Goal: Find contact information: Find contact information

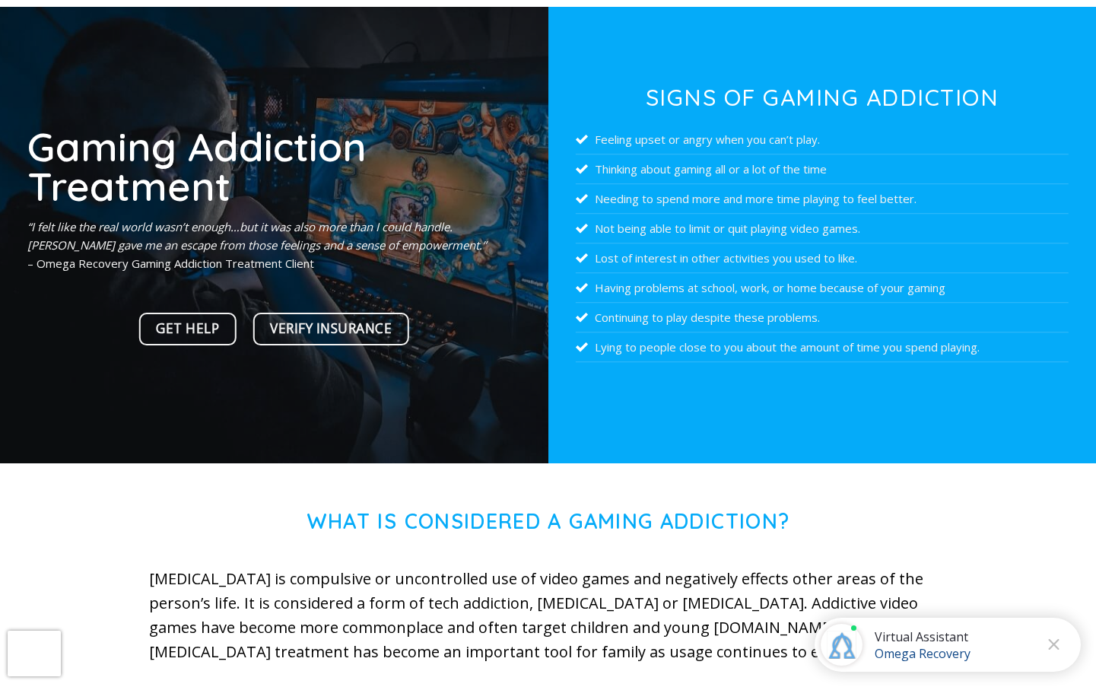
scroll to position [134, 0]
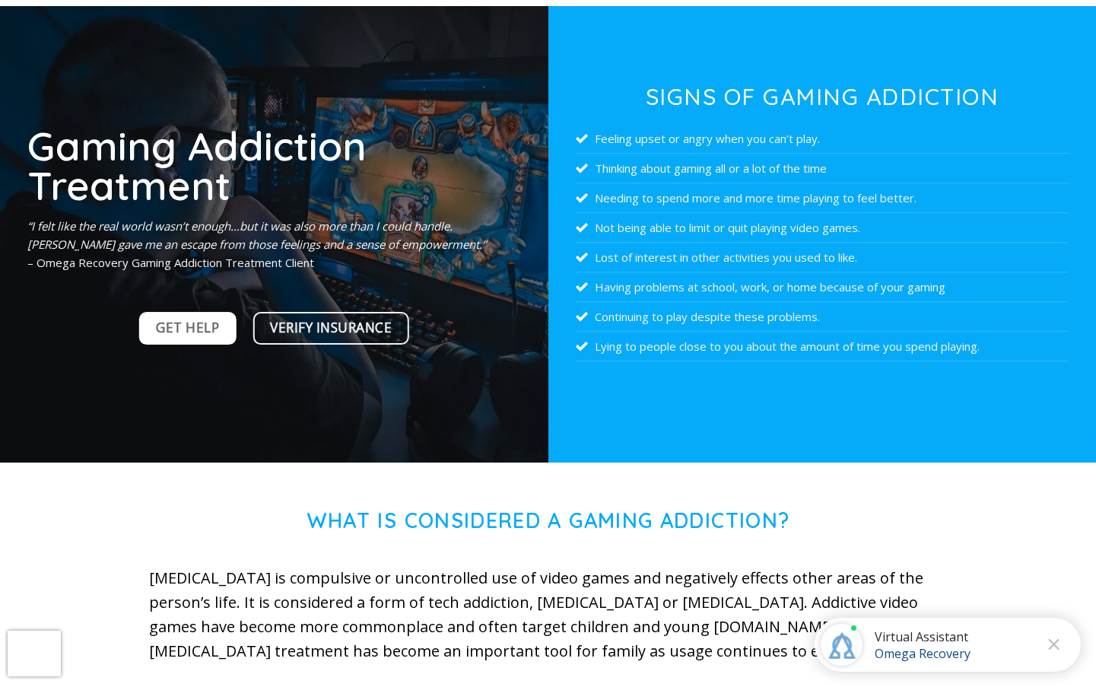
click at [210, 324] on span "Get Help" at bounding box center [187, 327] width 63 height 21
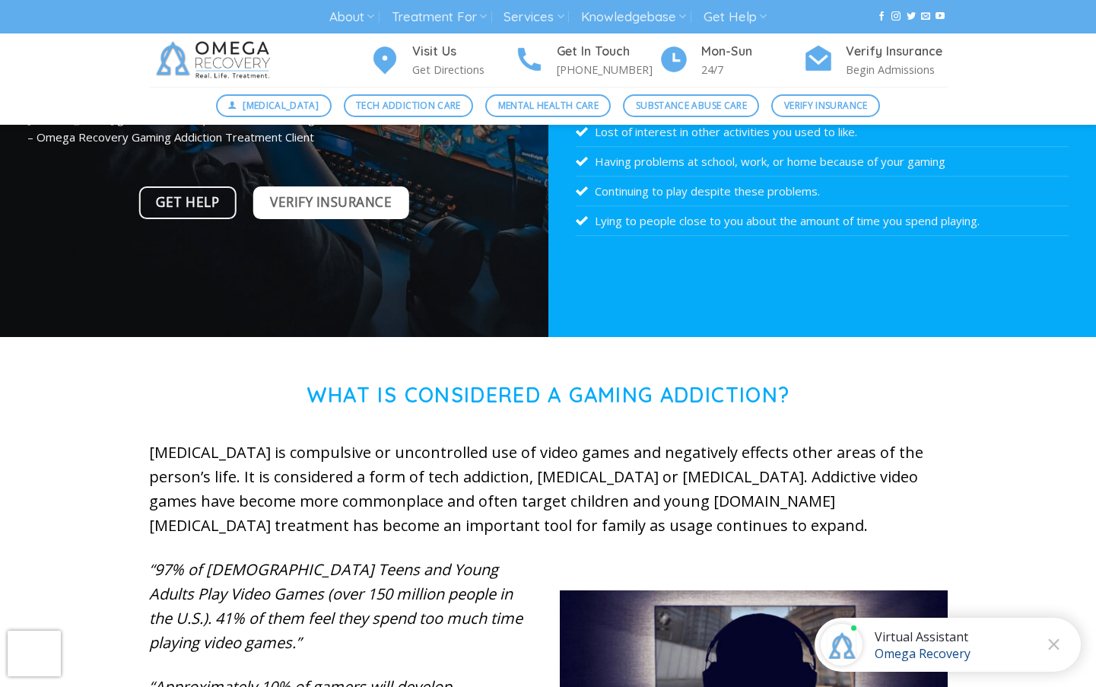
scroll to position [260, 0]
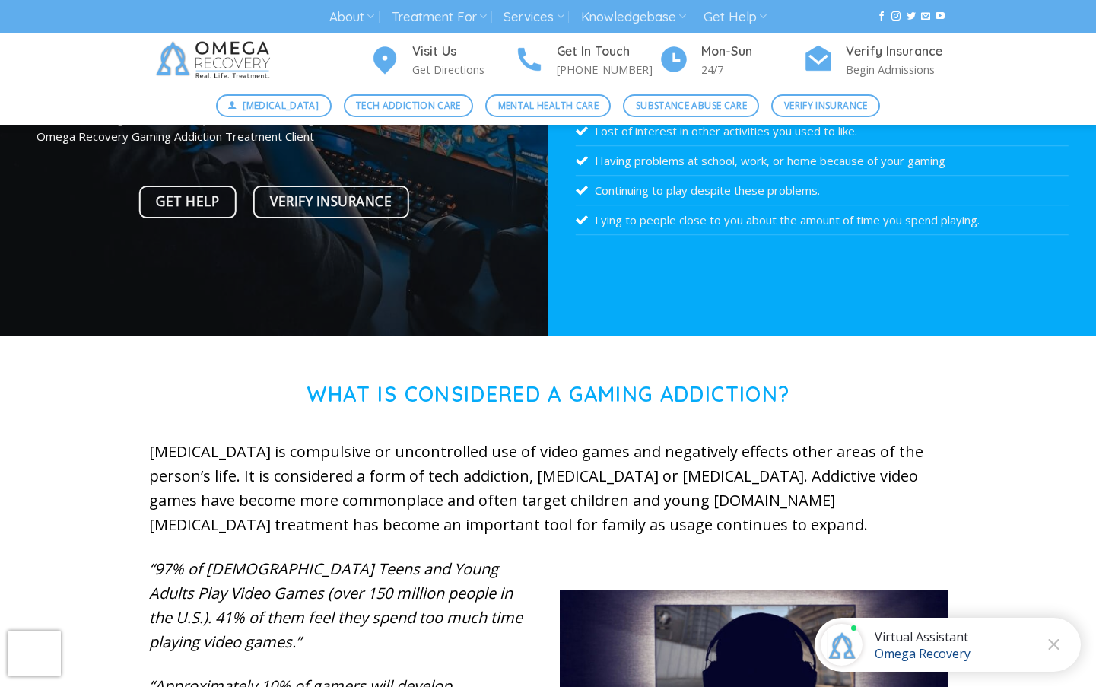
click at [981, 650] on div "Virtual Assistant Omega Recovery" at bounding box center [923, 644] width 120 height 33
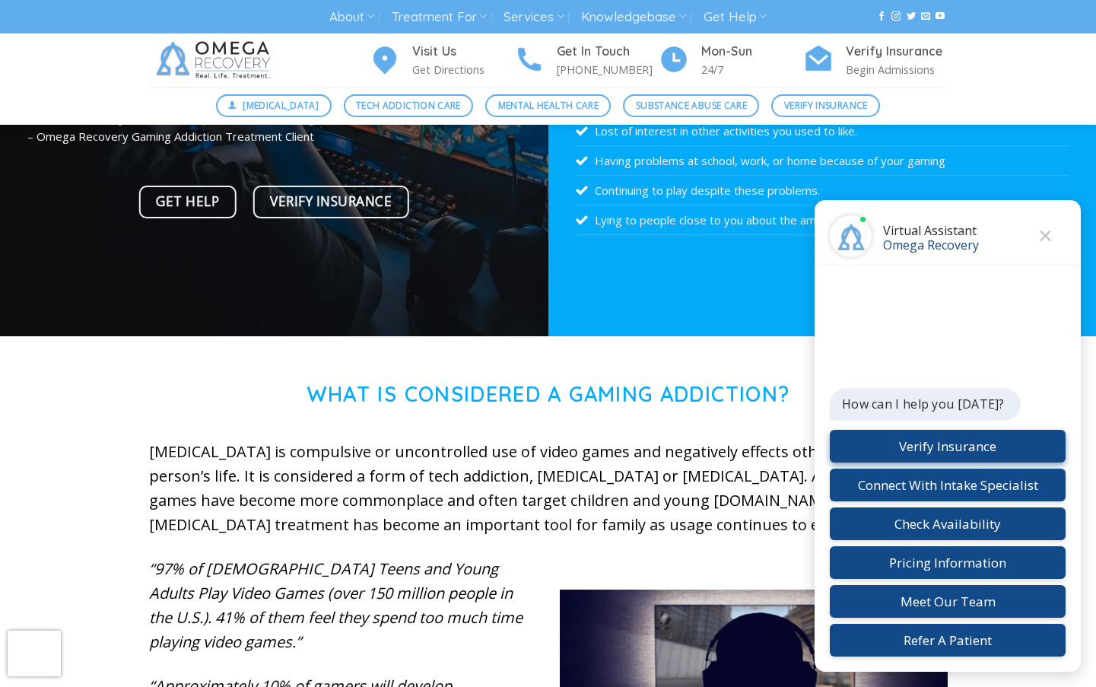
click at [974, 439] on button "Verify Insurance" at bounding box center [948, 446] width 236 height 33
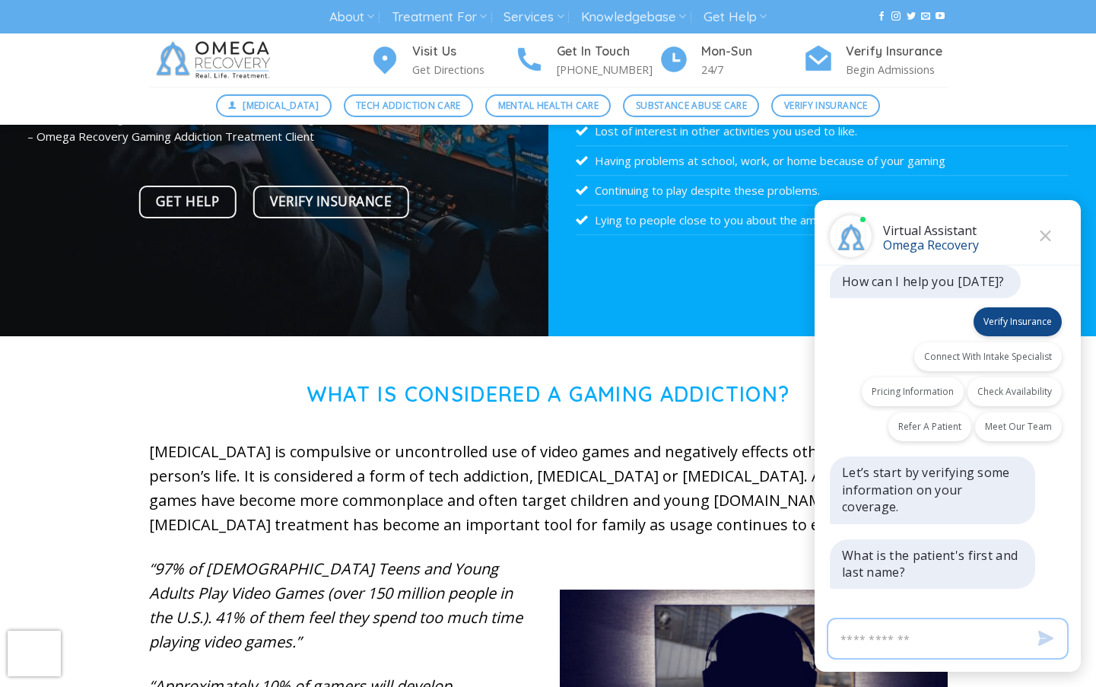
scroll to position [14, 0]
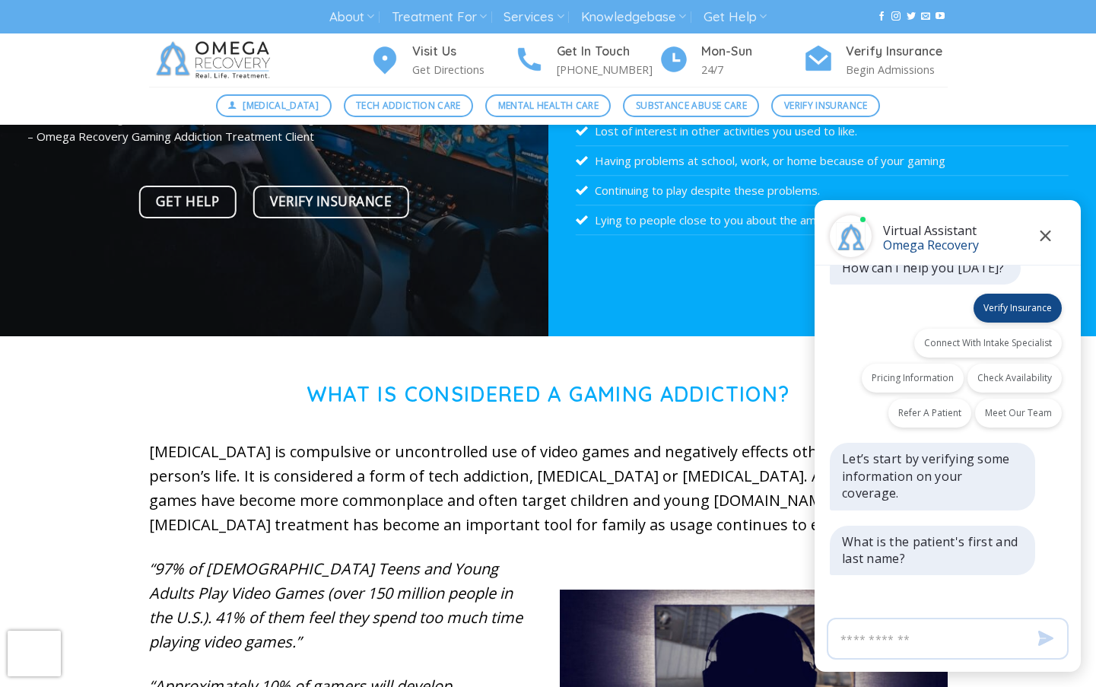
click at [1044, 237] on icon "Close" at bounding box center [1045, 236] width 11 height 11
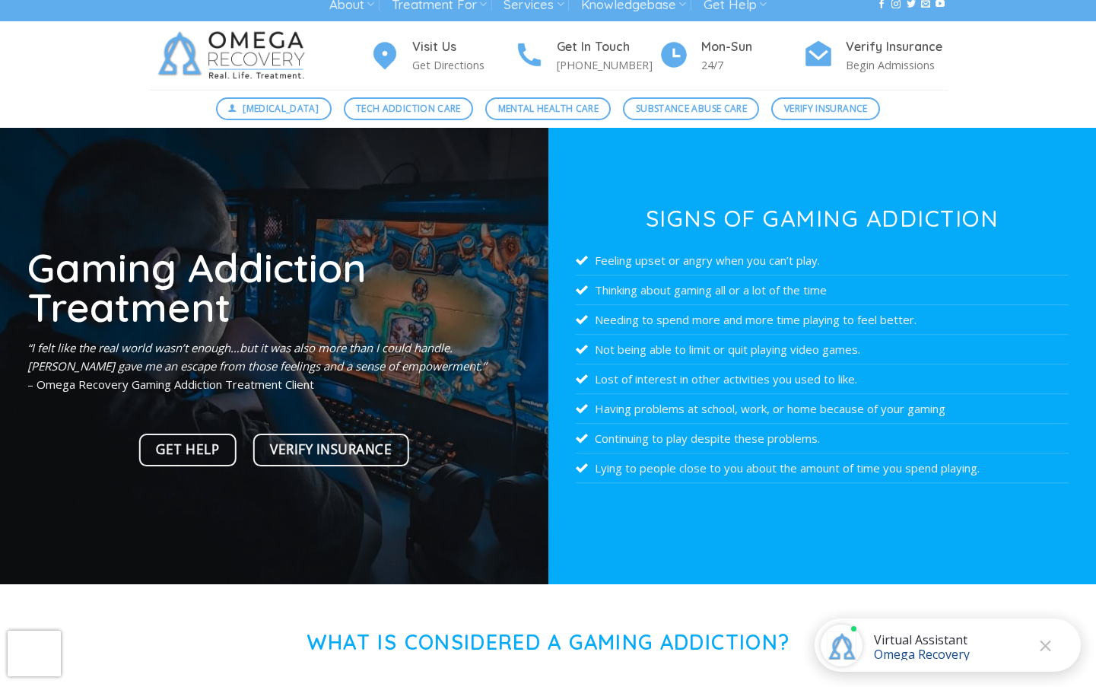
scroll to position [13, 0]
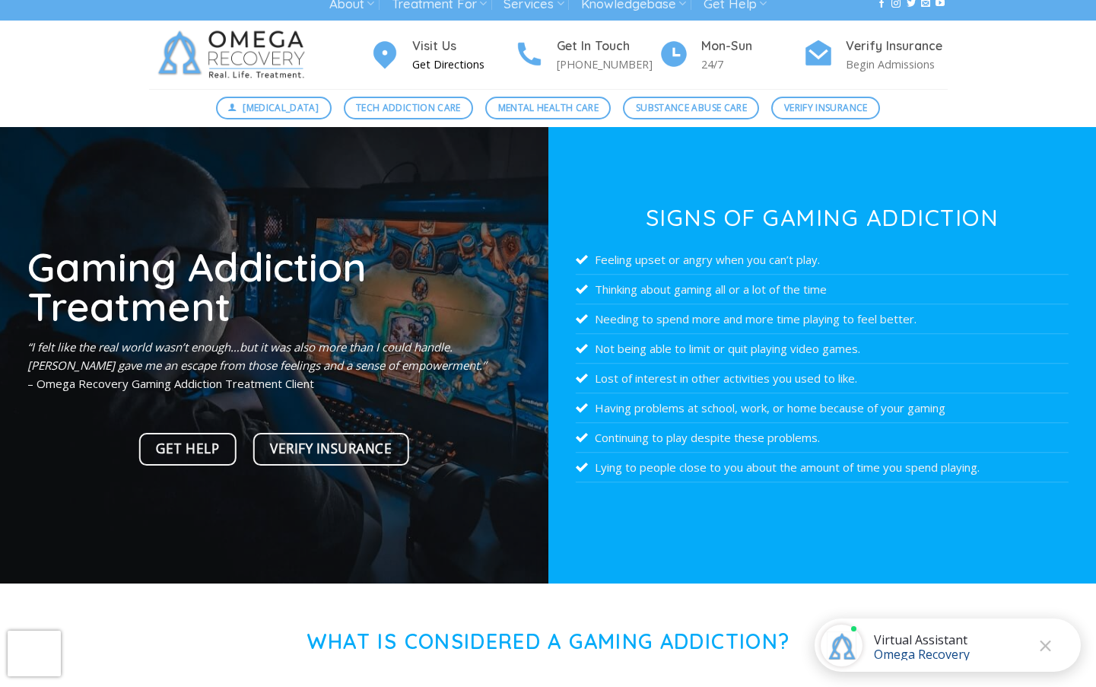
click at [428, 63] on p "Get Directions" at bounding box center [463, 64] width 102 height 17
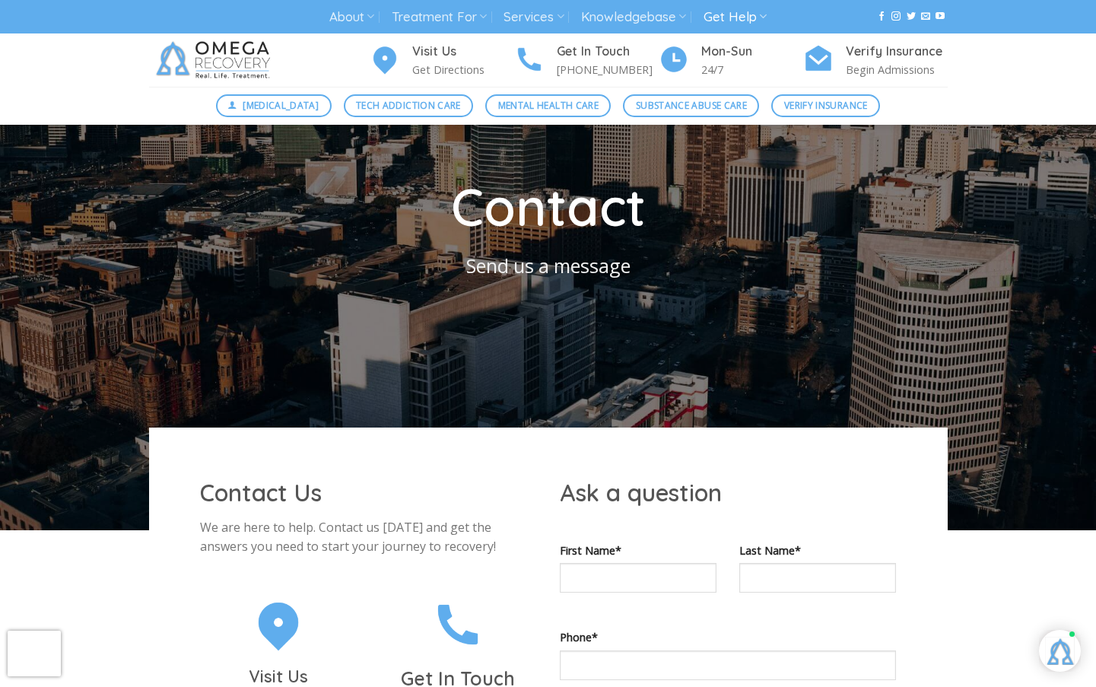
scroll to position [62, 0]
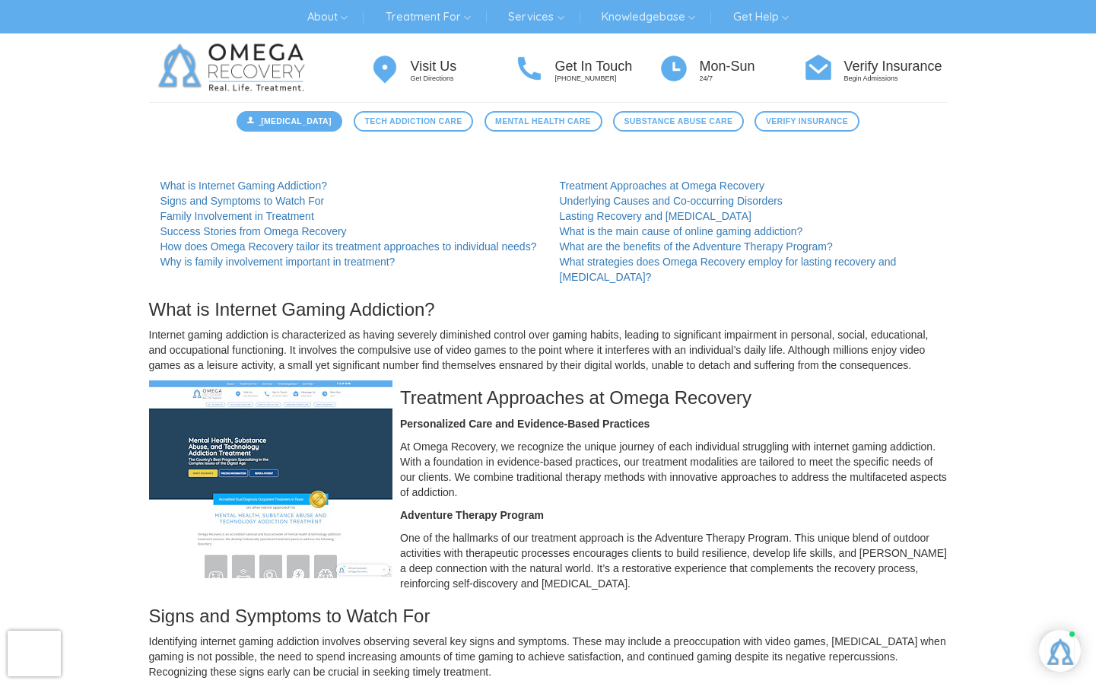
click at [315, 124] on span "[MEDICAL_DATA]" at bounding box center [296, 121] width 71 height 13
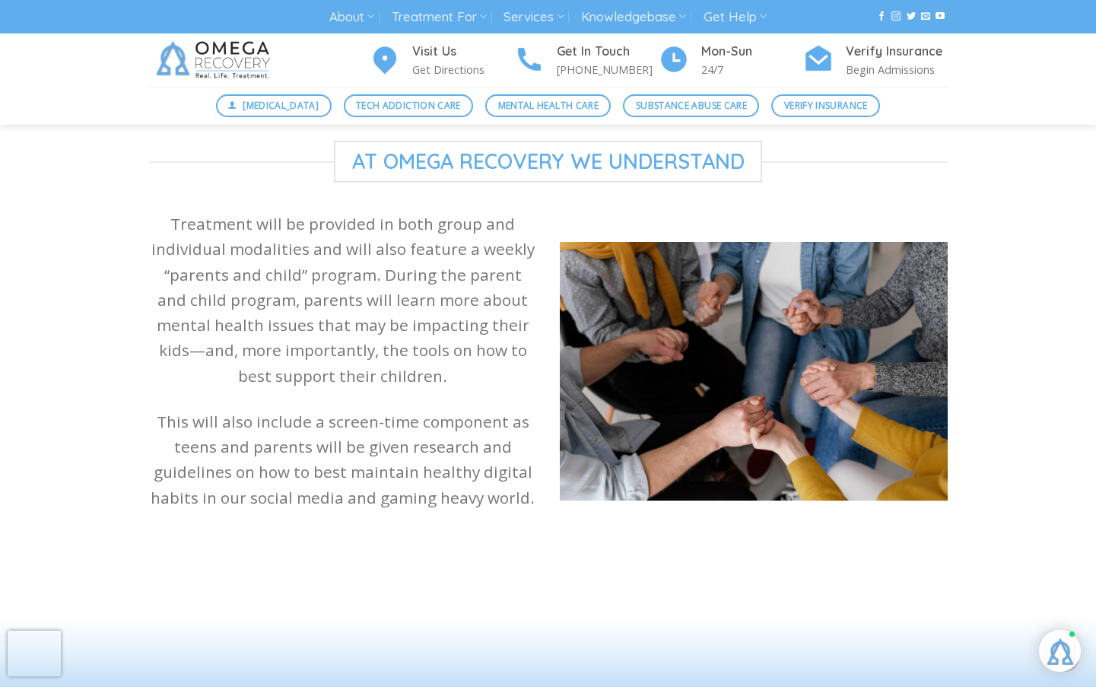
scroll to position [1342, 0]
